Goal: Navigation & Orientation: Find specific page/section

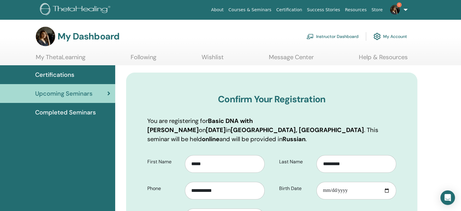
click at [80, 59] on link "My ThetaLearning" at bounding box center [61, 59] width 50 height 12
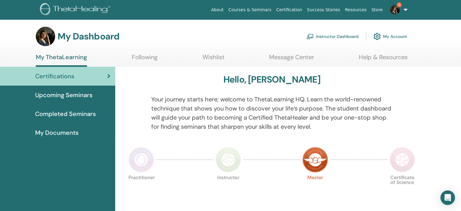
click at [335, 37] on link "Instructor Dashboard" at bounding box center [333, 36] width 52 height 13
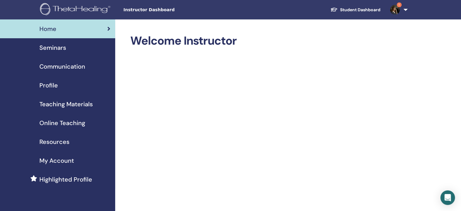
click at [396, 12] on img at bounding box center [395, 10] width 10 height 10
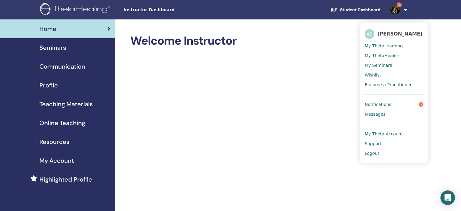
click at [405, 104] on link "Notifications 1" at bounding box center [394, 104] width 59 height 10
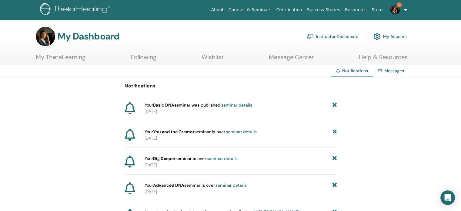
click at [228, 105] on link "seminar details" at bounding box center [236, 104] width 31 height 5
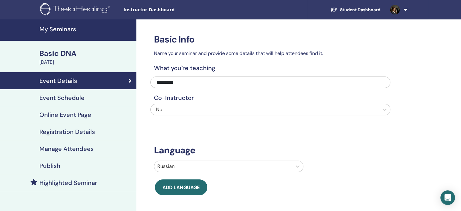
click at [101, 11] on img at bounding box center [76, 10] width 72 height 14
